Goal: Information Seeking & Learning: Find specific fact

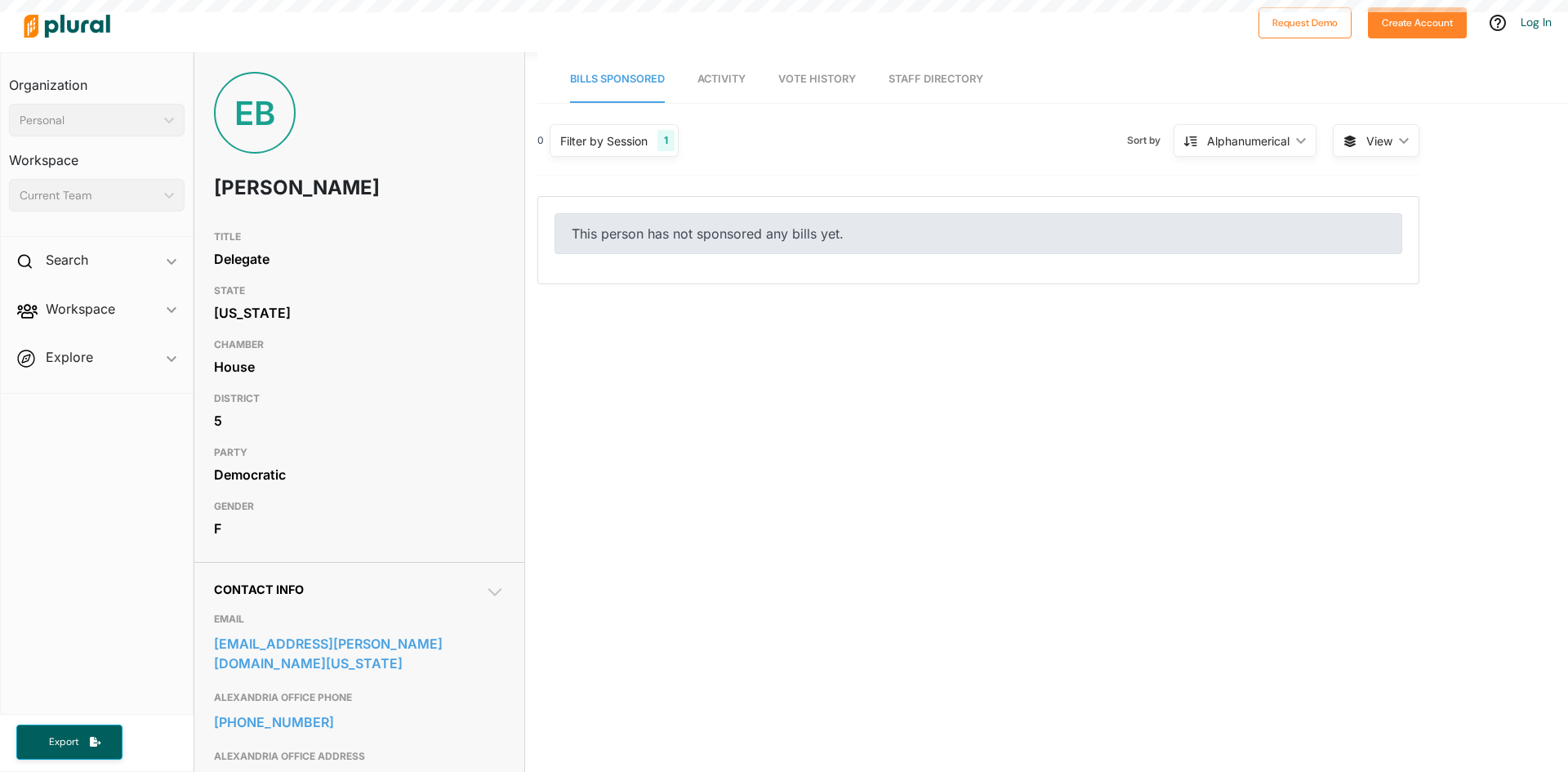
click at [5, 0] on html "Request Demo Create Account Log In Organization Personal ic_keyboard_arrow_down…" at bounding box center [784, 386] width 1568 height 772
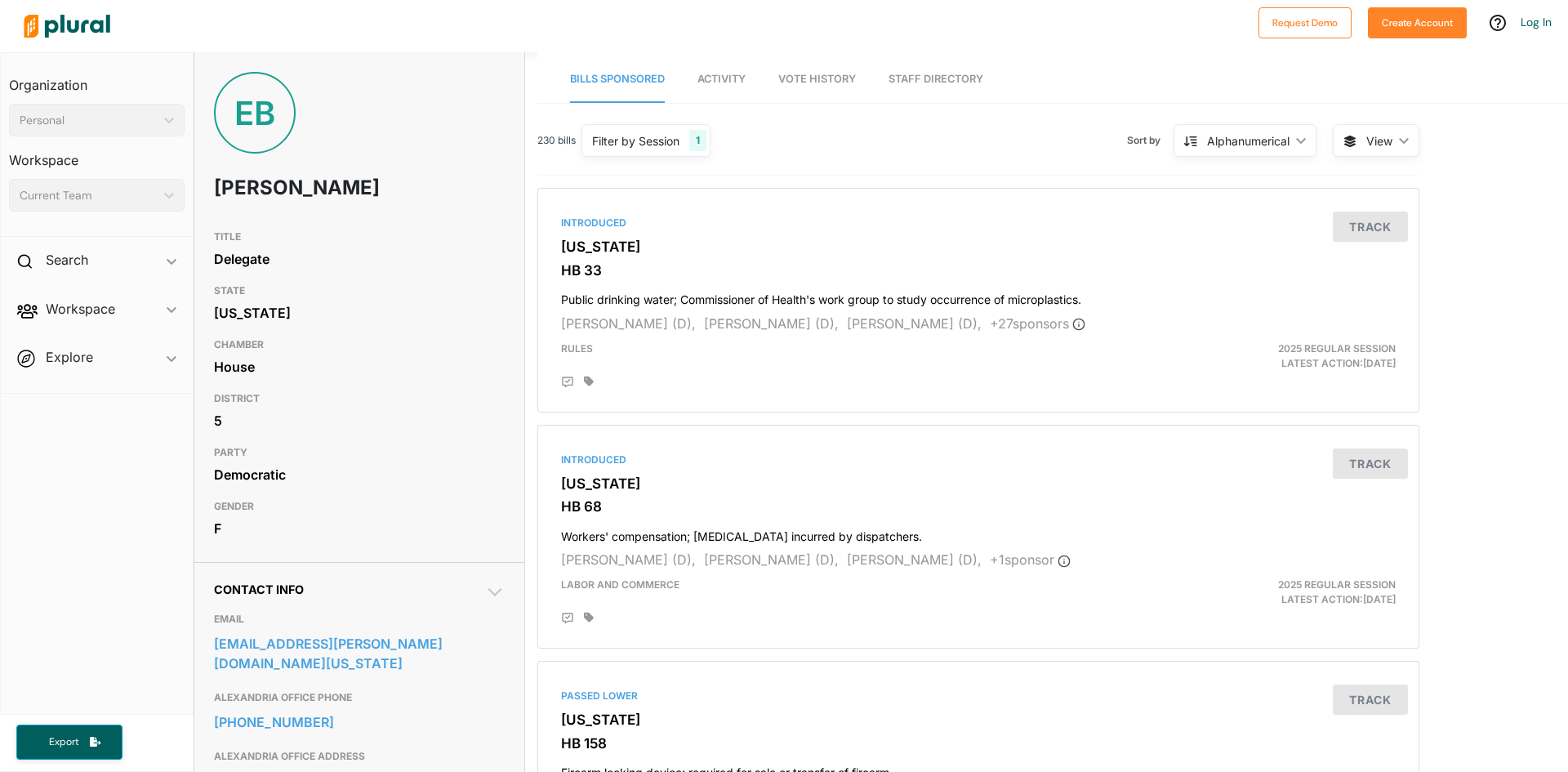
click at [4, 12] on nav "Request Demo Create Account Log In" at bounding box center [784, 26] width 1568 height 52
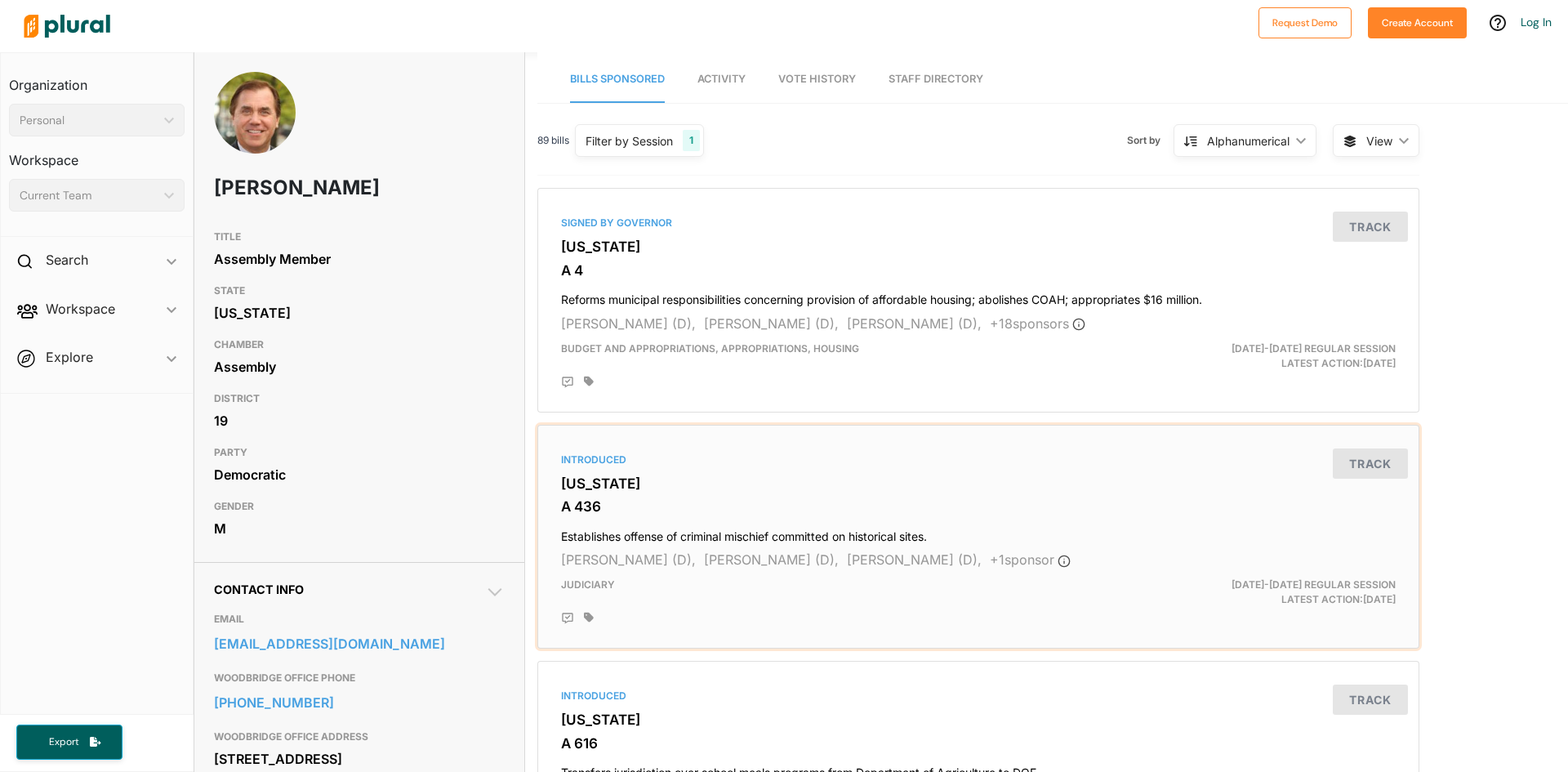
click at [656, 486] on h3 "[US_STATE]" at bounding box center [978, 483] width 834 height 17
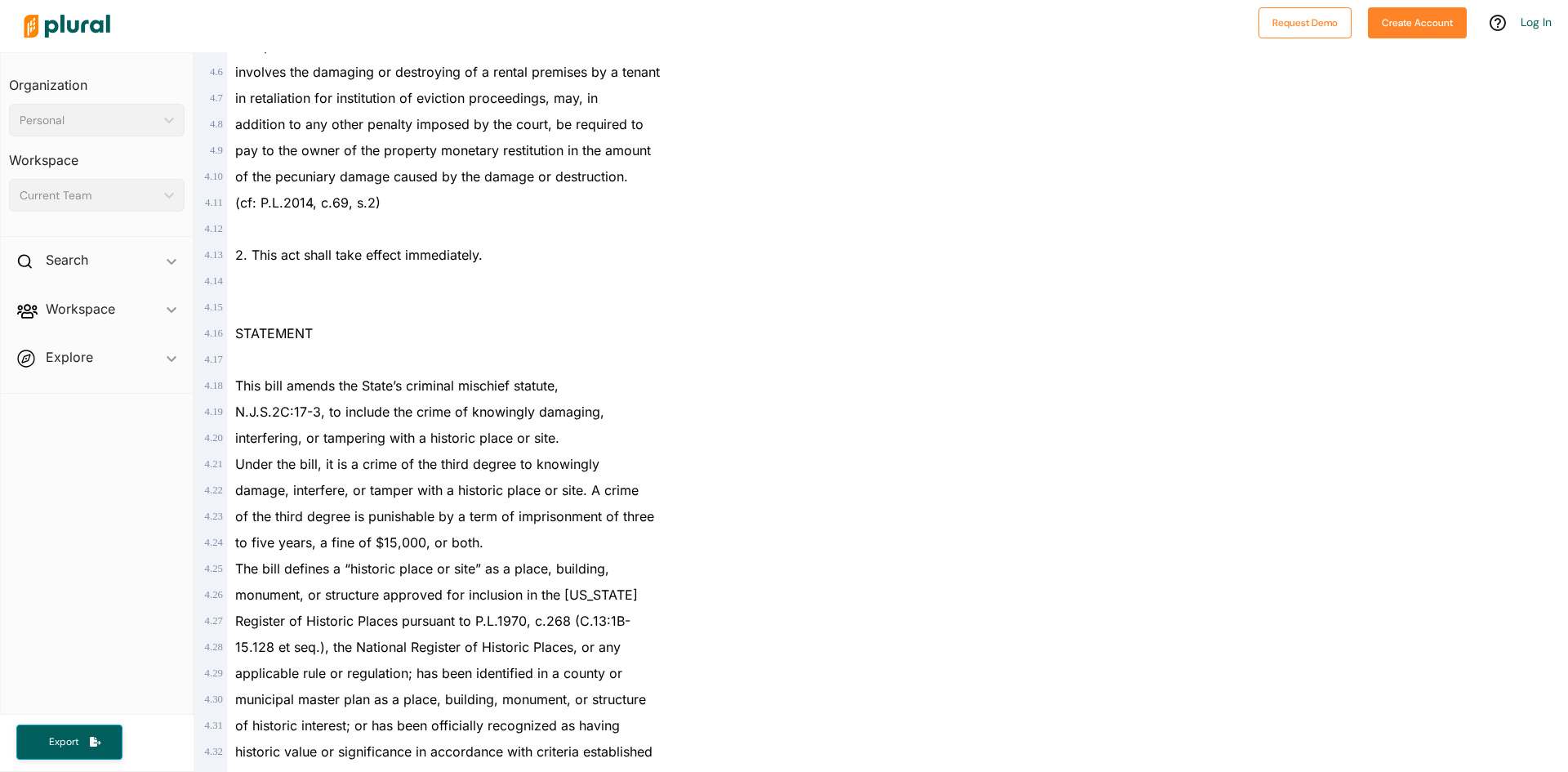
scroll to position [2782, 0]
